Goal: Transaction & Acquisition: Purchase product/service

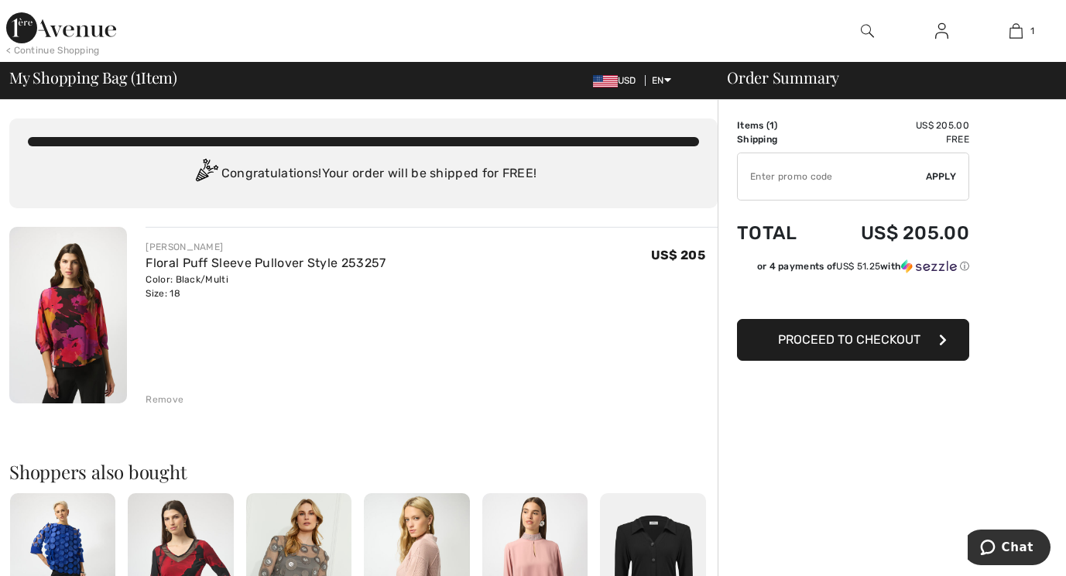
click at [869, 341] on span "Proceed to Checkout" at bounding box center [849, 339] width 142 height 15
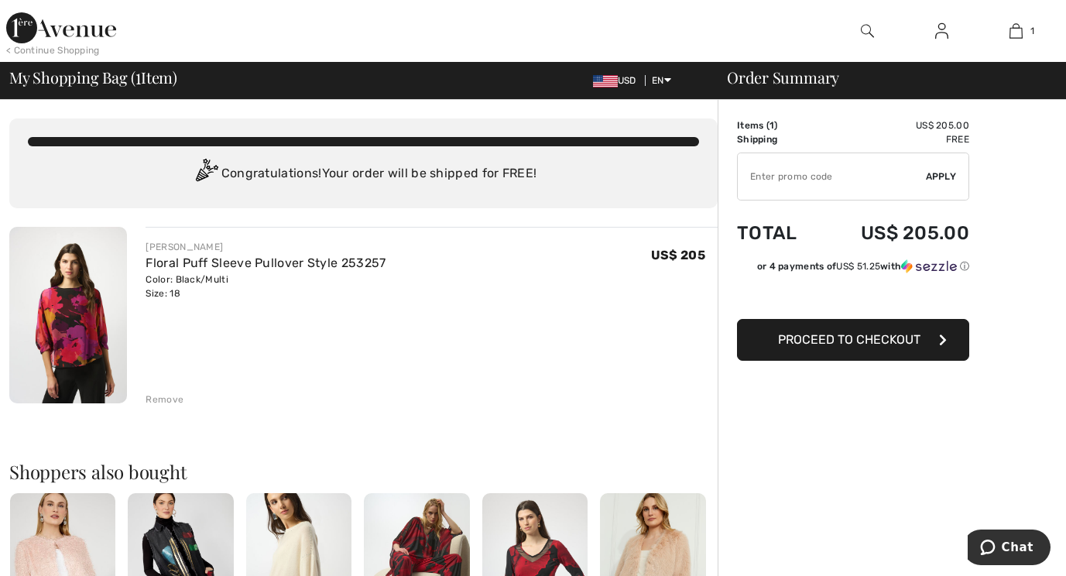
click at [300, 546] on img at bounding box center [298, 572] width 105 height 159
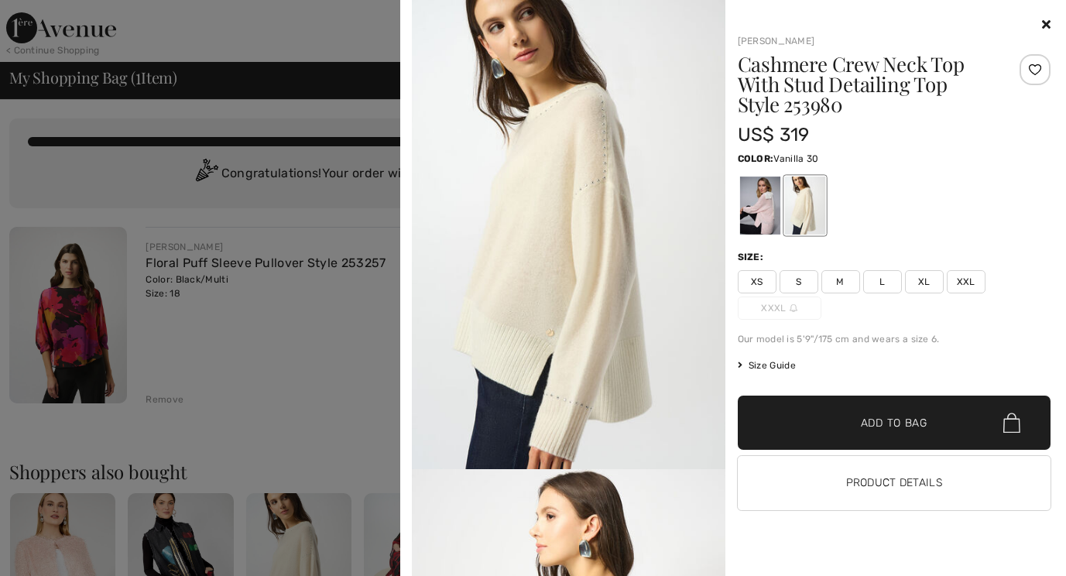
click at [264, 396] on div at bounding box center [533, 288] width 1066 height 576
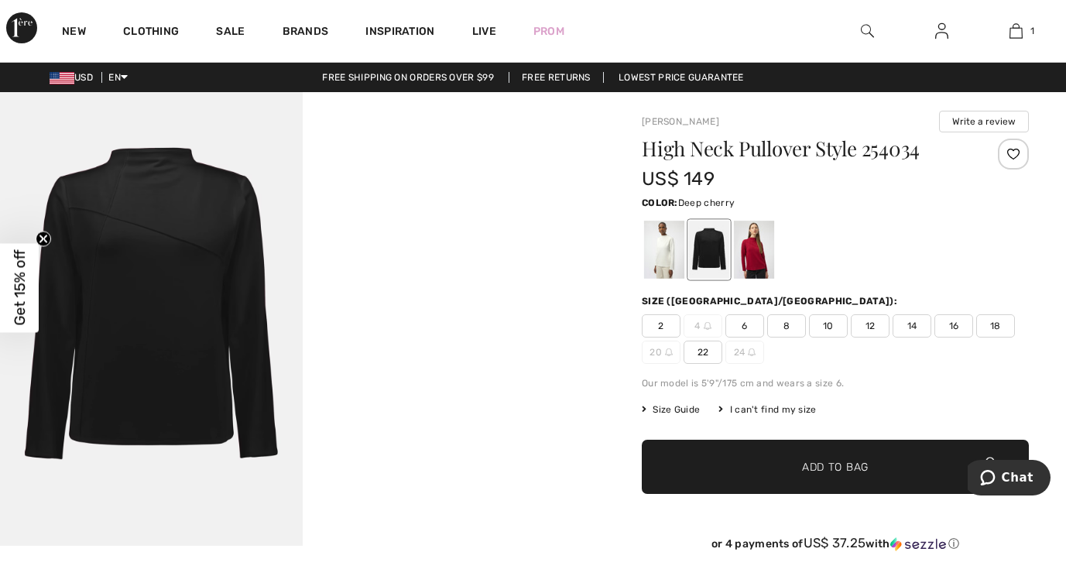
click at [755, 254] on div at bounding box center [754, 250] width 40 height 58
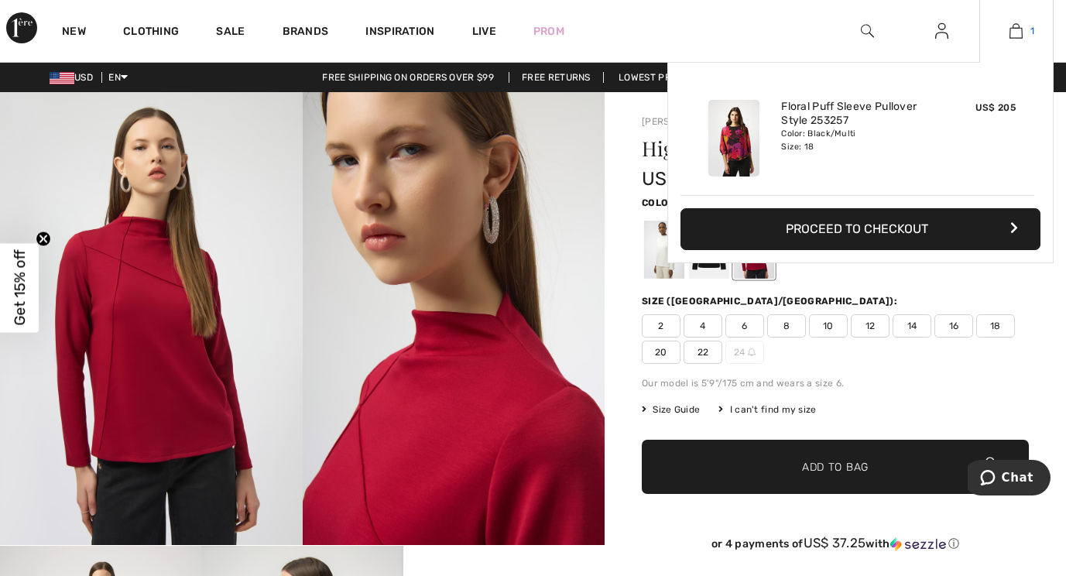
click at [1018, 36] on img at bounding box center [1015, 31] width 13 height 19
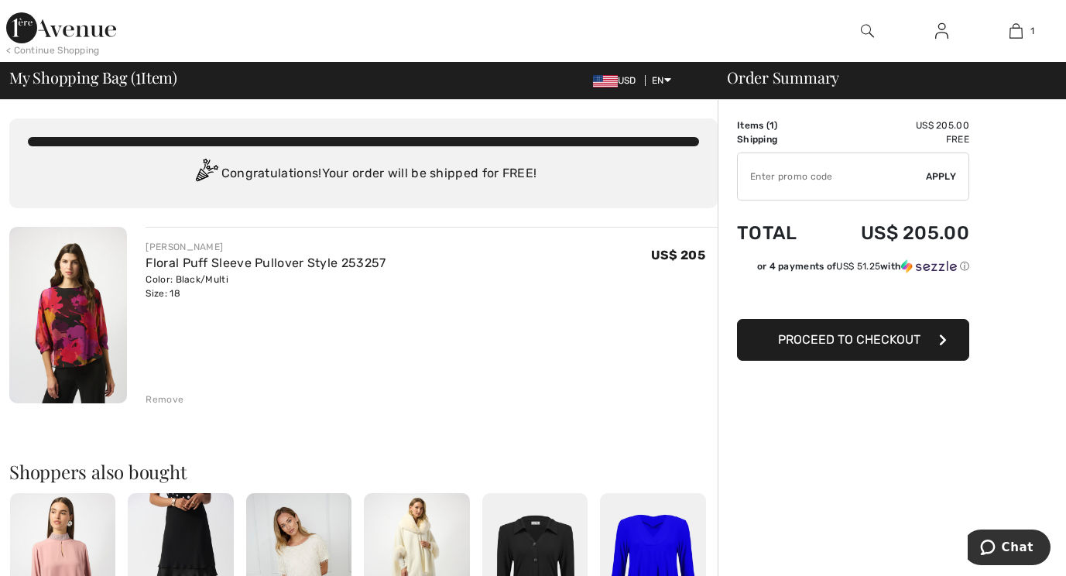
click at [873, 339] on span "Proceed to Checkout" at bounding box center [849, 339] width 142 height 15
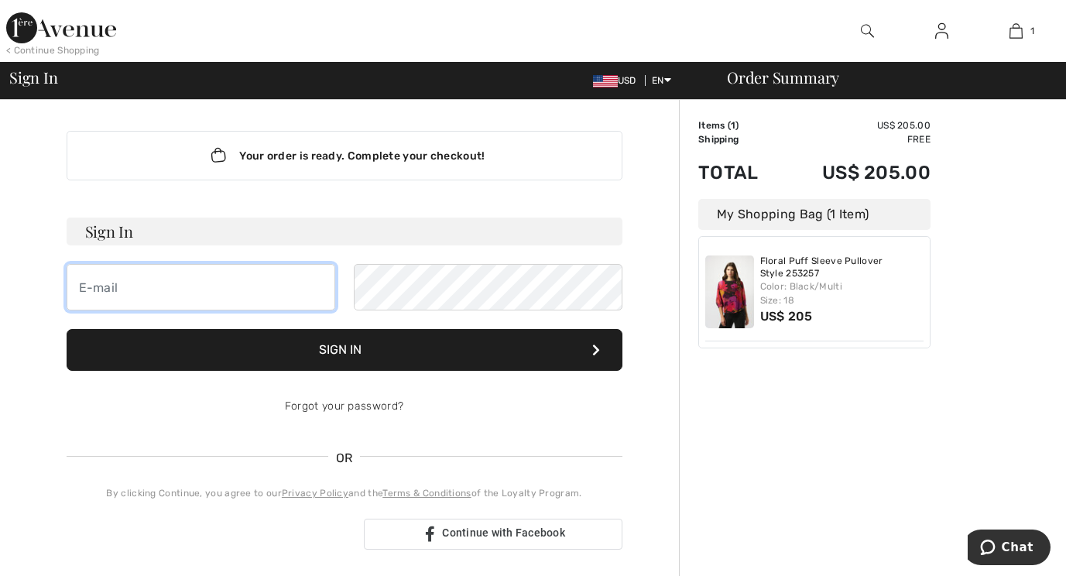
click at [217, 297] on input "email" at bounding box center [201, 287] width 269 height 46
type input "mary_janeh@yahoo.com"
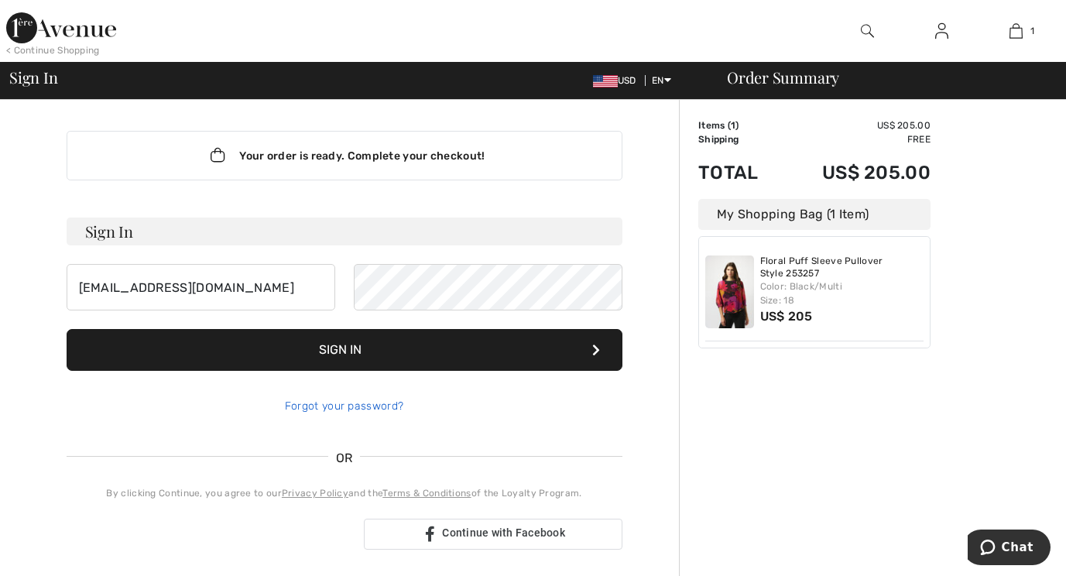
click at [359, 404] on link "Forgot your password?" at bounding box center [344, 405] width 118 height 13
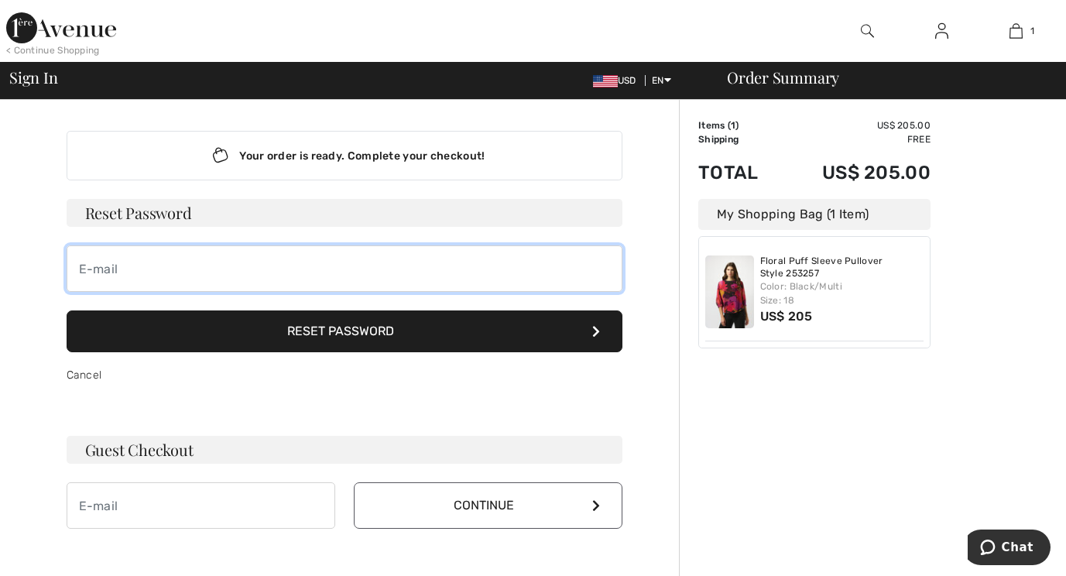
click at [190, 278] on input "email" at bounding box center [345, 268] width 556 height 46
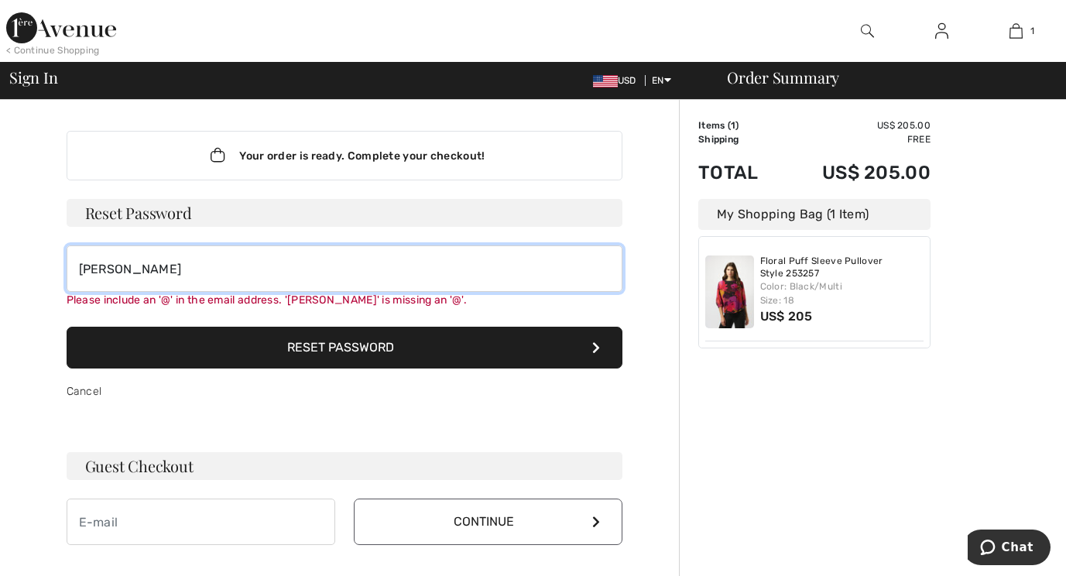
drag, startPoint x: 184, startPoint y: 244, endPoint x: 1111, endPoint y: 56, distance: 945.3
click at [1065, 56] on html "We value your privacy We use cookies to enhance your browsing experience, serve…" at bounding box center [533, 288] width 1066 height 576
type input "mary_janeh@yahoo.com"
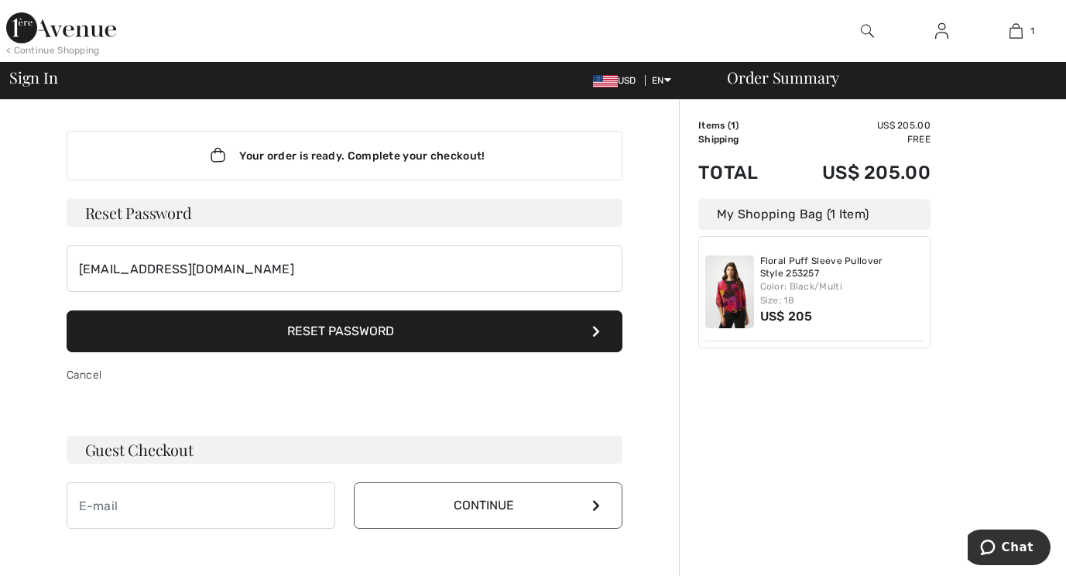
click at [528, 350] on button "Reset Password" at bounding box center [345, 331] width 556 height 42
click at [427, 211] on h3 "Reset Password" at bounding box center [345, 213] width 556 height 28
click at [360, 335] on button "Reset Password" at bounding box center [345, 331] width 556 height 42
click at [593, 330] on icon at bounding box center [596, 331] width 8 height 12
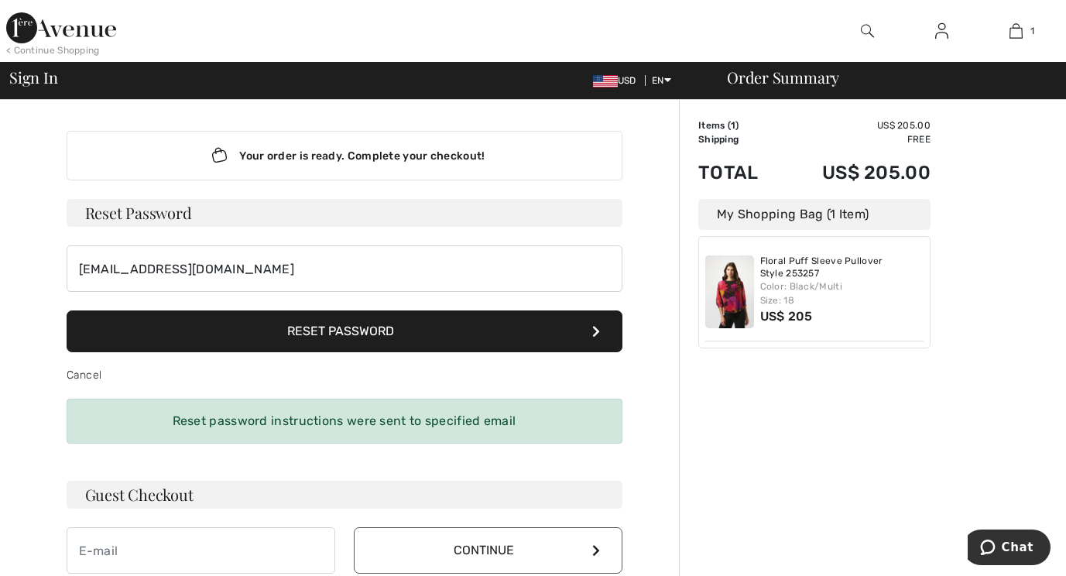
click at [592, 330] on icon at bounding box center [596, 331] width 8 height 12
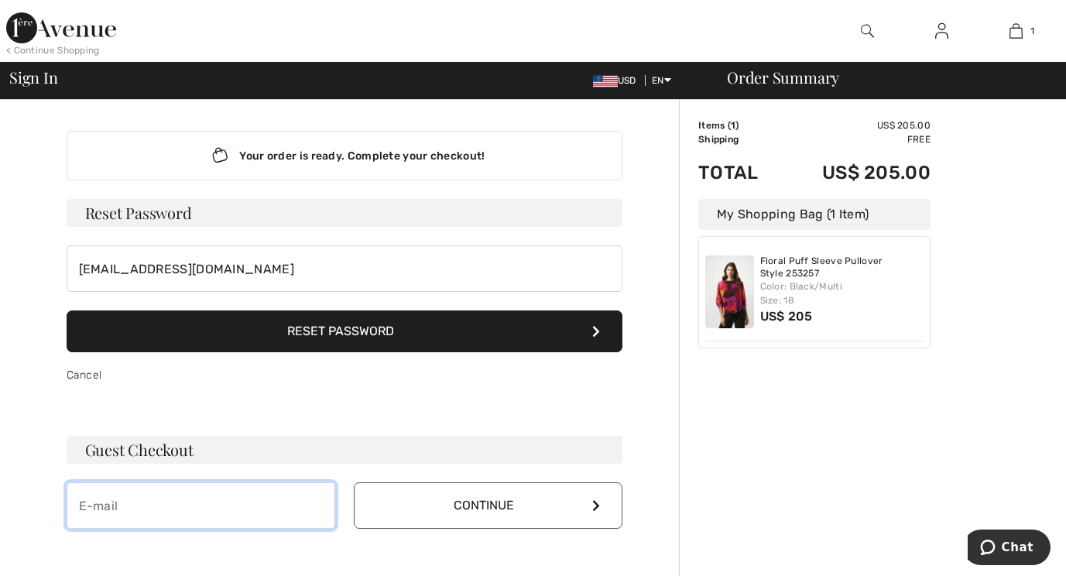
click at [235, 505] on input "email" at bounding box center [201, 505] width 269 height 46
type input "[EMAIL_ADDRESS][DOMAIN_NAME]"
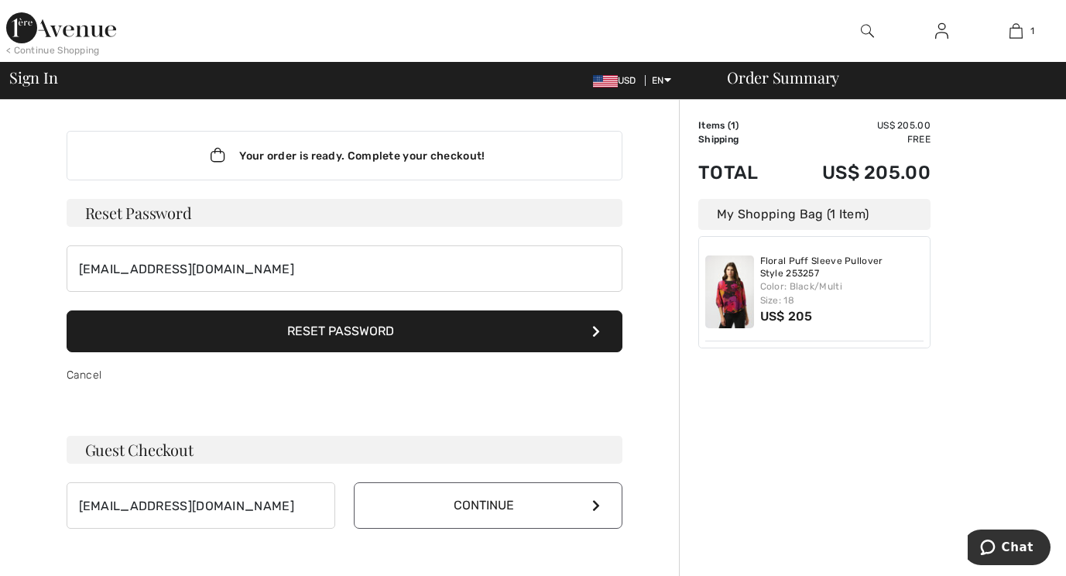
click at [599, 505] on icon at bounding box center [596, 505] width 8 height 12
click at [74, 376] on link "Cancel" at bounding box center [85, 374] width 36 height 13
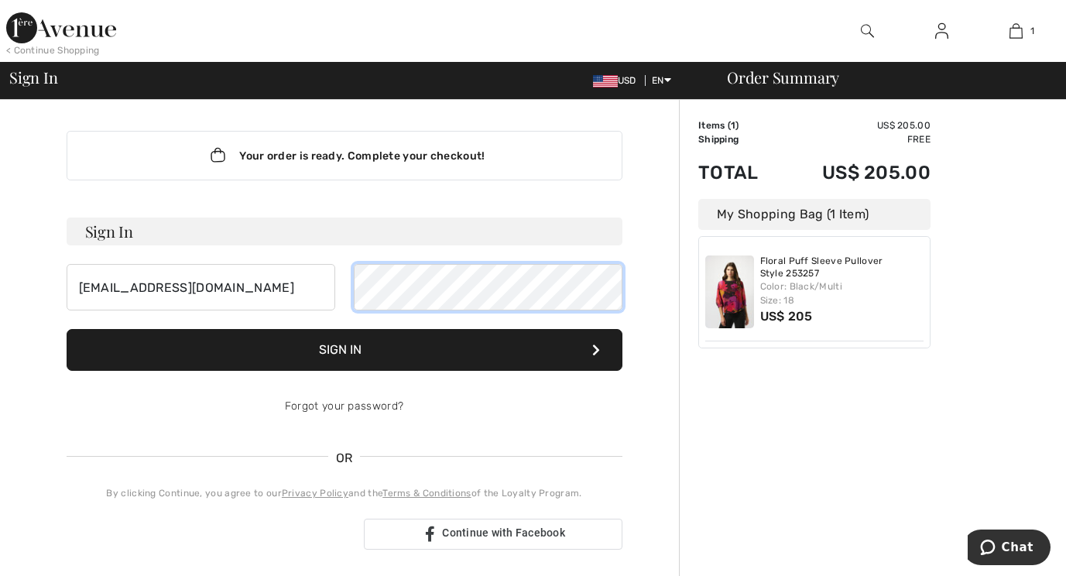
click at [67, 329] on button "Sign In" at bounding box center [345, 350] width 556 height 42
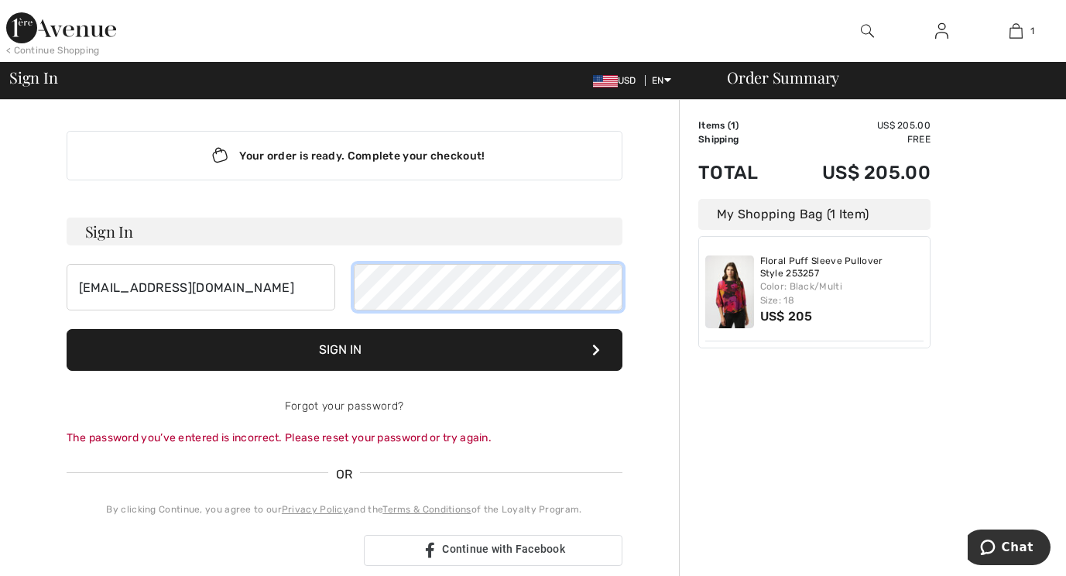
click at [67, 329] on button "Sign In" at bounding box center [345, 350] width 556 height 42
click at [439, 353] on button "Sign In" at bounding box center [345, 350] width 556 height 42
click at [476, 351] on button "Sign In" at bounding box center [345, 350] width 556 height 42
click at [430, 351] on button "Sign In" at bounding box center [345, 350] width 556 height 42
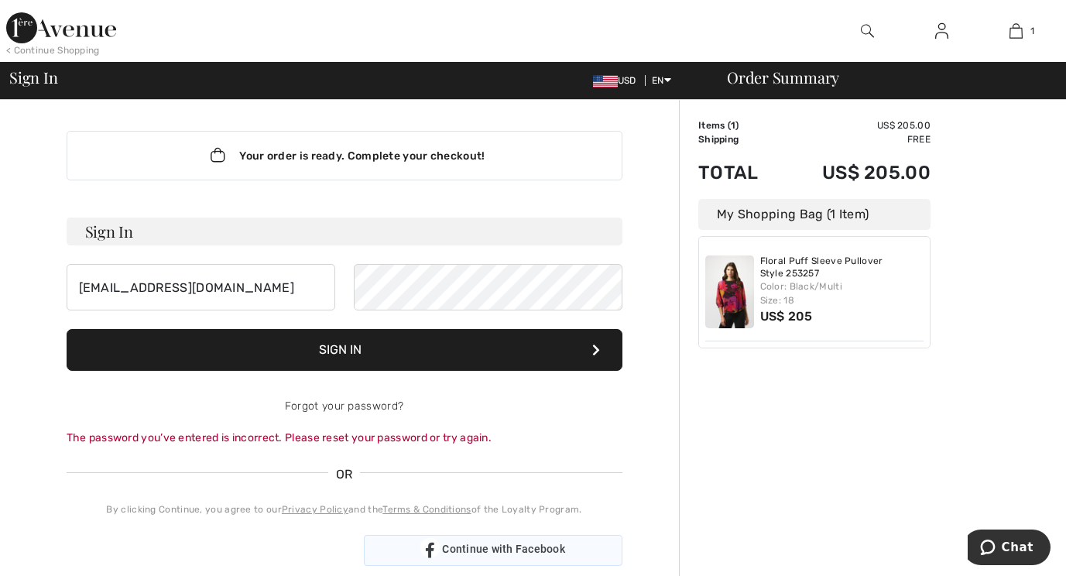
click at [502, 550] on span "Continue with Facebook" at bounding box center [503, 549] width 123 height 12
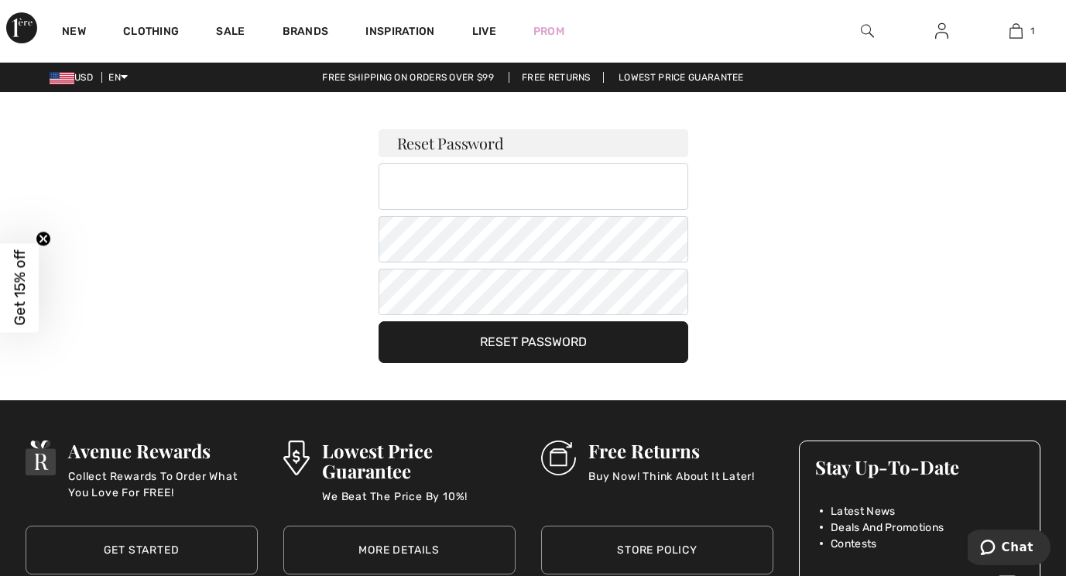
click at [534, 343] on button "Reset Password" at bounding box center [533, 342] width 310 height 42
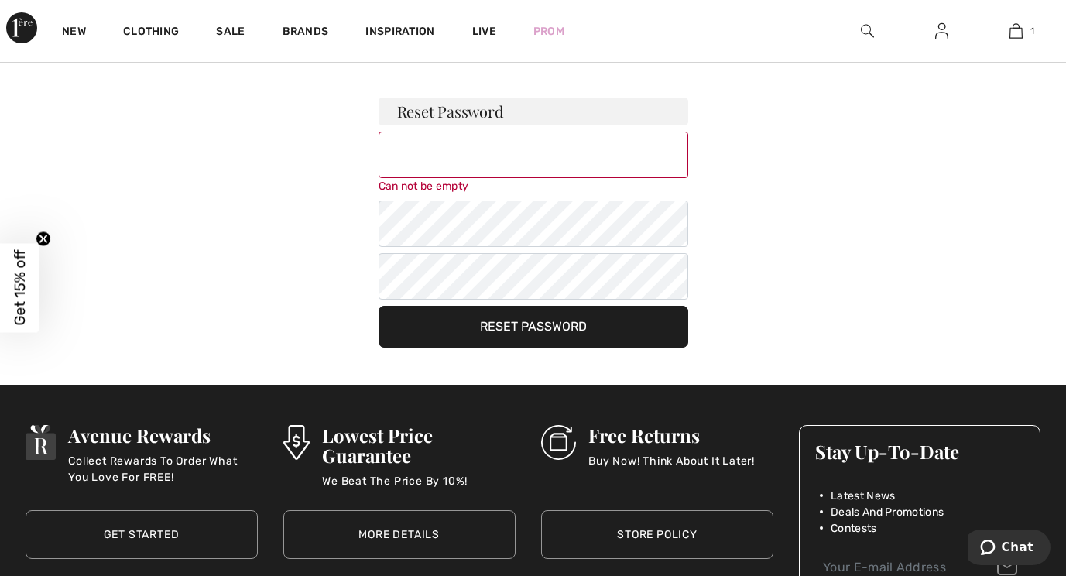
scroll to position [39, 0]
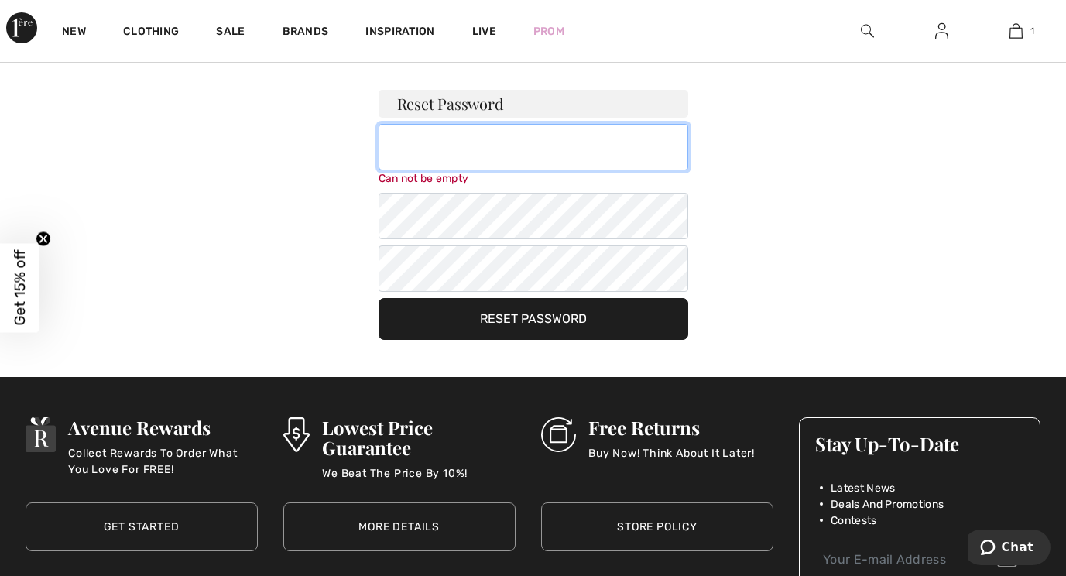
click at [493, 149] on input "email" at bounding box center [533, 147] width 310 height 46
type input "[EMAIL_ADDRESS][DOMAIN_NAME]"
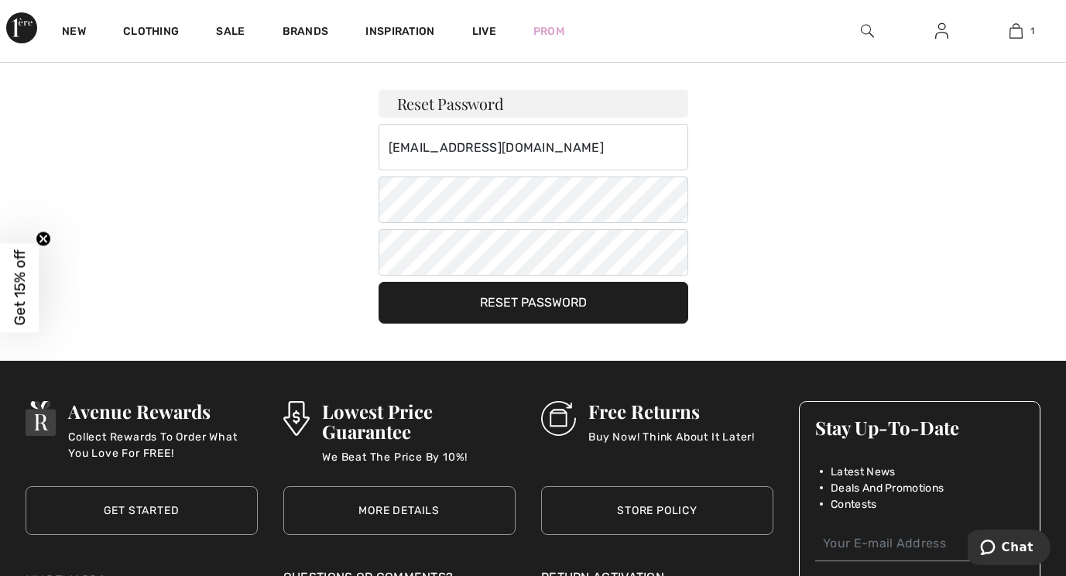
click at [491, 319] on button "Reset Password" at bounding box center [533, 303] width 310 height 42
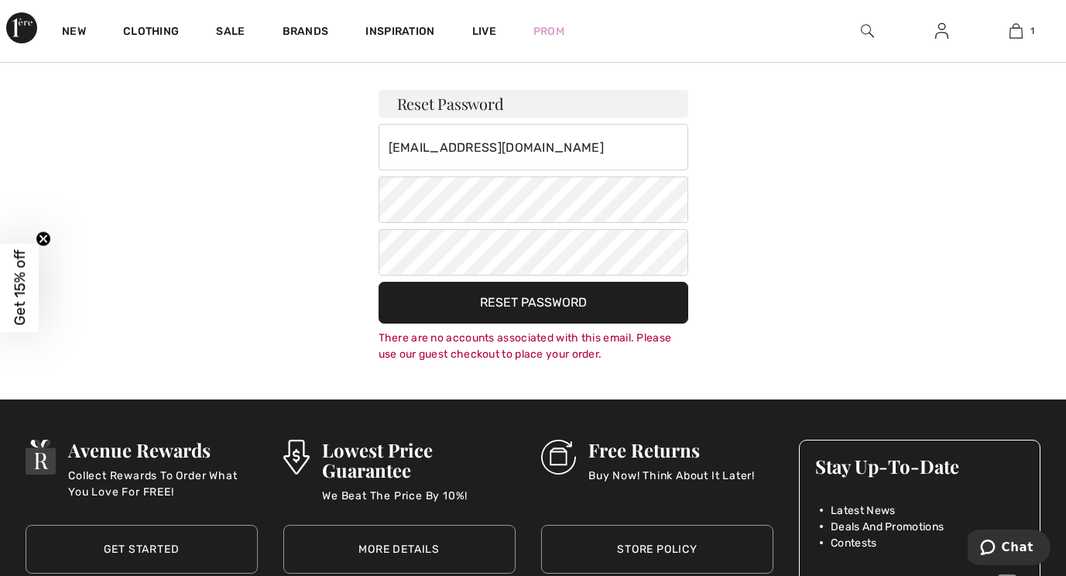
click at [530, 300] on button "Reset Password" at bounding box center [533, 303] width 310 height 42
